Goal: Find contact information: Find contact information

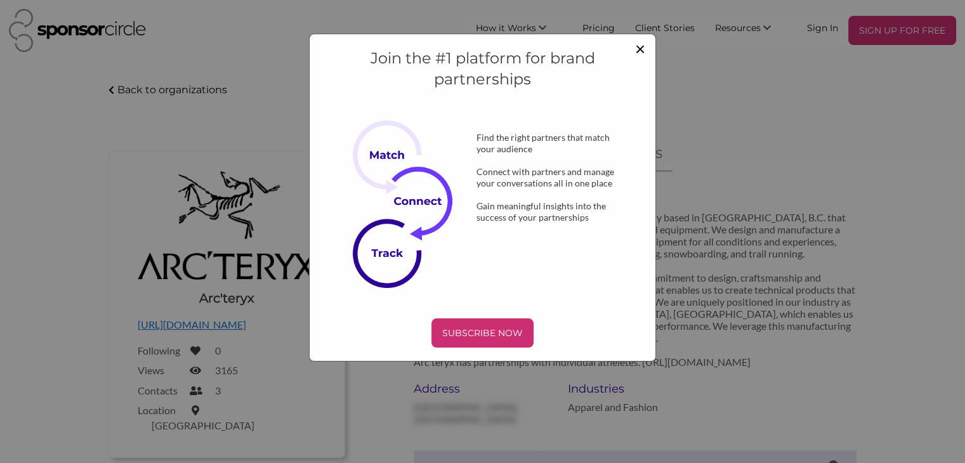
click at [640, 46] on span "×" at bounding box center [640, 48] width 10 height 22
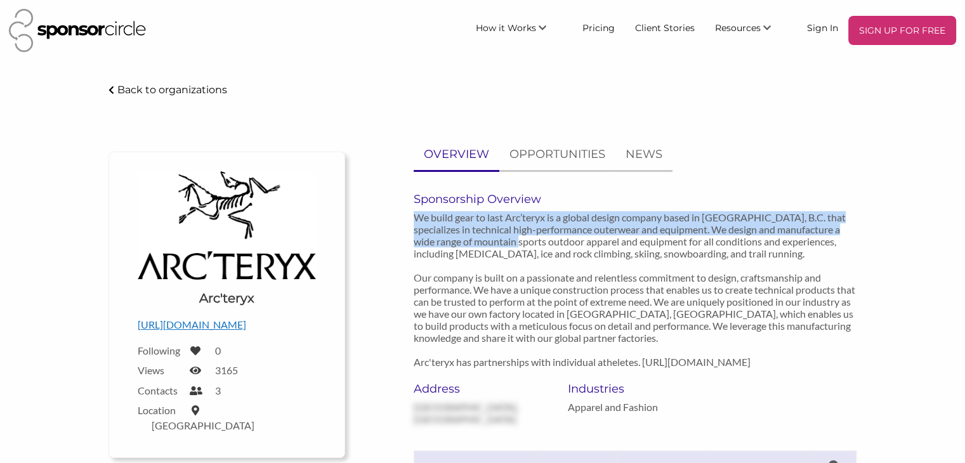
drag, startPoint x: 420, startPoint y: 241, endPoint x: 557, endPoint y: 240, distance: 137.0
click at [547, 240] on div "Sponsorship Overview We build gear to last Arc’teryx is a global design company…" at bounding box center [635, 287] width 462 height 190
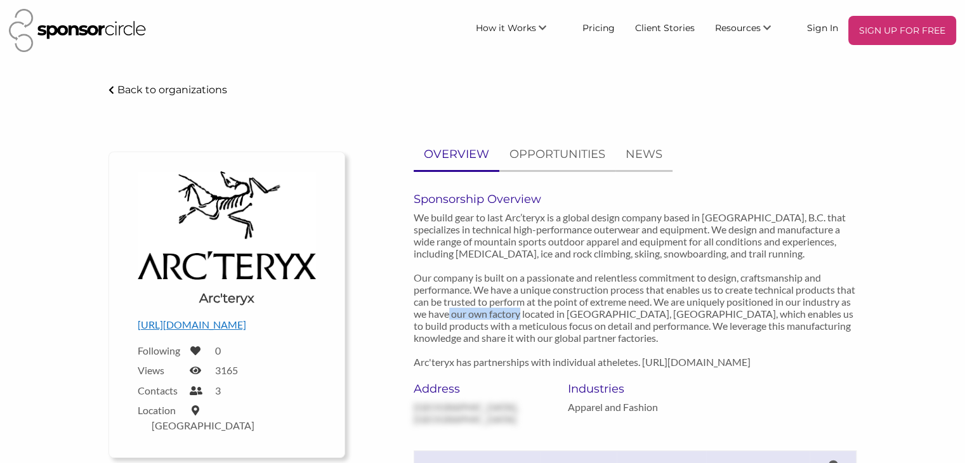
drag, startPoint x: 534, startPoint y: 313, endPoint x: 556, endPoint y: 308, distance: 22.2
click at [589, 310] on p "We build gear to last Arc’teryx is a global design company based in [GEOGRAPHIC…" at bounding box center [635, 289] width 443 height 157
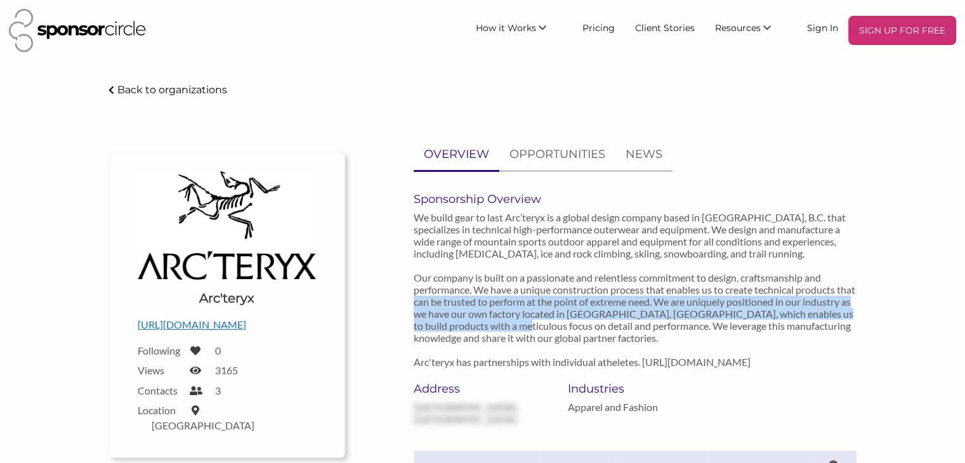
drag, startPoint x: 465, startPoint y: 312, endPoint x: 597, endPoint y: 324, distance: 132.5
click at [592, 323] on p "We build gear to last Arc’teryx is a global design company based in [GEOGRAPHIC…" at bounding box center [635, 289] width 443 height 157
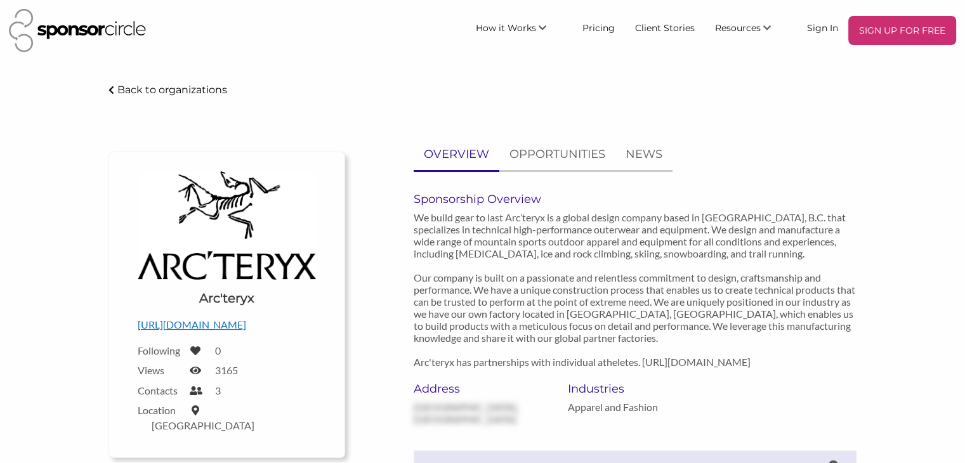
drag, startPoint x: 717, startPoint y: 341, endPoint x: 683, endPoint y: 343, distance: 35.0
click at [718, 341] on p "We build gear to last Arc’teryx is a global design company based in [GEOGRAPHIC…" at bounding box center [635, 289] width 443 height 157
click at [450, 409] on div "Address [GEOGRAPHIC_DATA], [GEOGRAPHIC_DATA]" at bounding box center [481, 403] width 135 height 43
drag, startPoint x: 468, startPoint y: 404, endPoint x: 437, endPoint y: 384, distance: 36.8
click at [466, 402] on div "Address [GEOGRAPHIC_DATA], [GEOGRAPHIC_DATA]" at bounding box center [481, 403] width 135 height 43
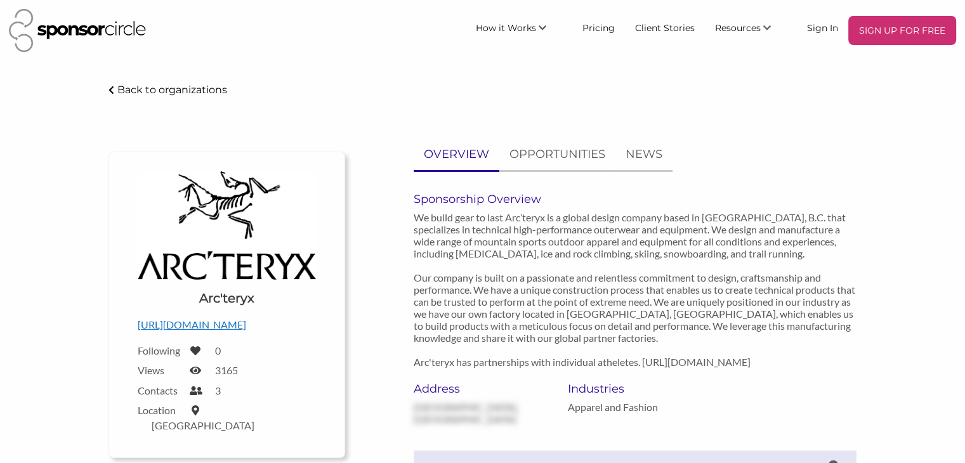
click at [421, 376] on div "Sponsorship Overview We build gear to last Arc’teryx is a global design company…" at bounding box center [635, 287] width 462 height 190
drag, startPoint x: 426, startPoint y: 392, endPoint x: 485, endPoint y: 393, distance: 59.0
click at [468, 394] on h6 "Address" at bounding box center [481, 389] width 135 height 14
drag, startPoint x: 466, startPoint y: 354, endPoint x: 606, endPoint y: 361, distance: 141.0
click at [606, 361] on p "We build gear to last Arc’teryx is a global design company based in [GEOGRAPHIC…" at bounding box center [635, 289] width 443 height 157
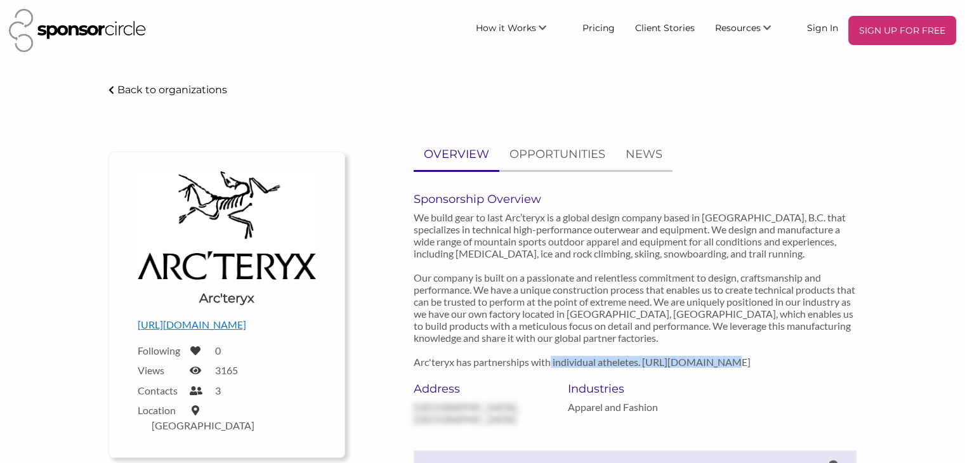
drag, startPoint x: 648, startPoint y: 361, endPoint x: 847, endPoint y: 356, distance: 199.9
click at [845, 357] on p "We build gear to last Arc’teryx is a global design company based in [GEOGRAPHIC…" at bounding box center [635, 289] width 443 height 157
click at [813, 360] on p "We build gear to last Arc’teryx is a global design company based in [GEOGRAPHIC…" at bounding box center [635, 289] width 443 height 157
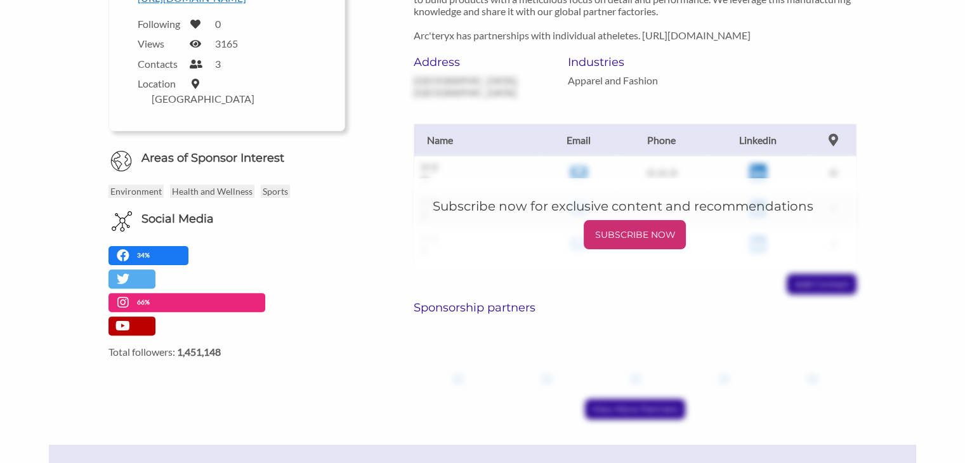
scroll to position [381, 0]
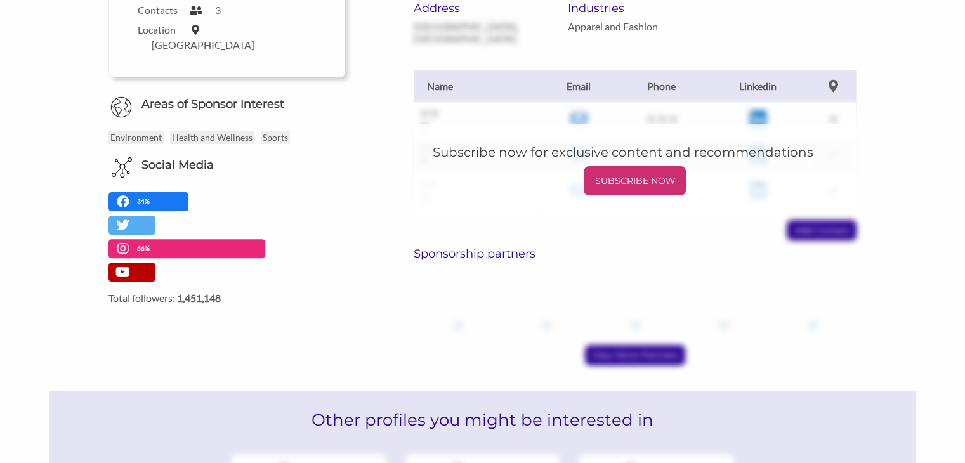
drag, startPoint x: 415, startPoint y: 262, endPoint x: 599, endPoint y: 340, distance: 199.2
click at [636, 271] on div "Sponsorship partners ?? ?? ?? ?? ?? View More Partners" at bounding box center [635, 302] width 462 height 125
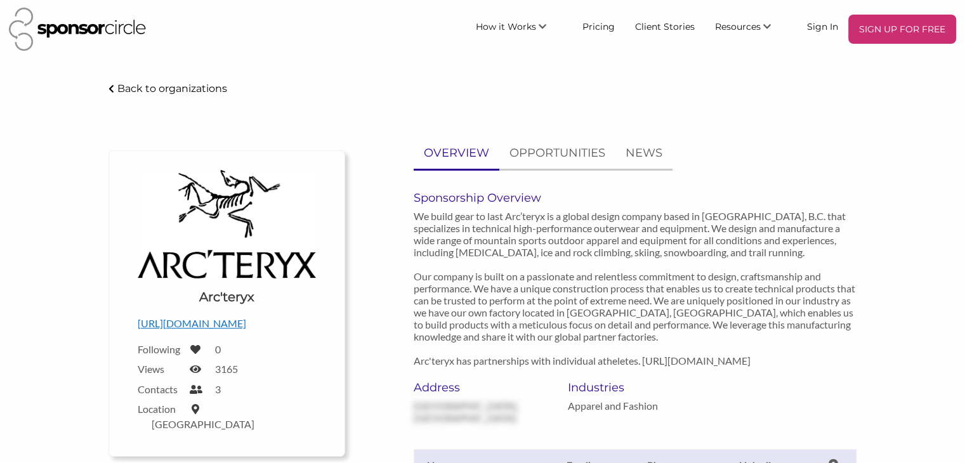
scroll to position [0, 0]
